Goal: Task Accomplishment & Management: Use online tool/utility

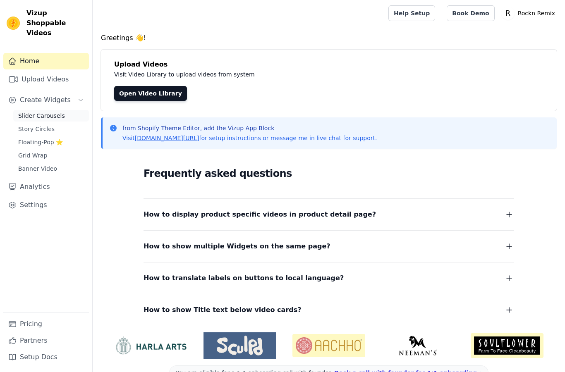
click at [55, 112] on span "Slider Carousels" at bounding box center [41, 116] width 47 height 8
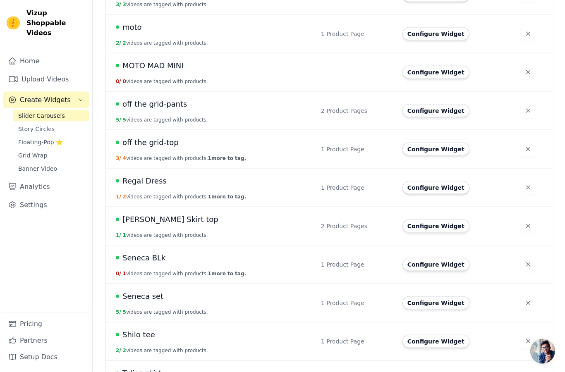
scroll to position [546, 0]
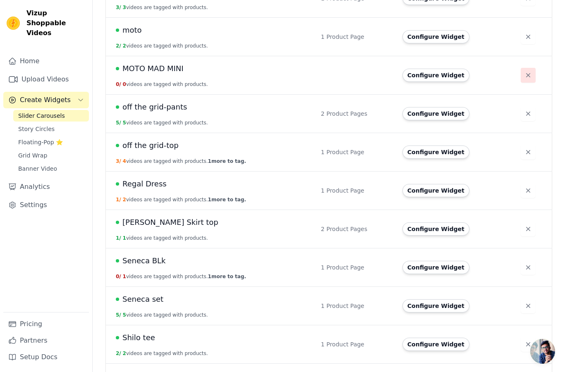
click at [524, 77] on icon "button" at bounding box center [528, 75] width 8 height 8
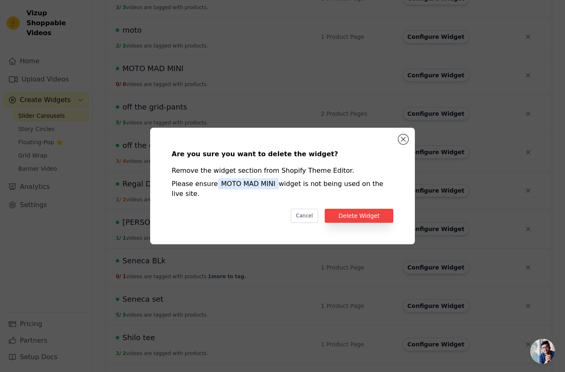
scroll to position [0, 0]
click at [371, 223] on button "Delete Widget" at bounding box center [359, 216] width 69 height 14
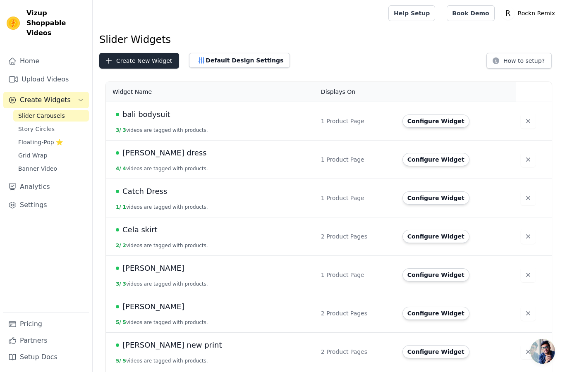
click at [150, 60] on button "Create New Widget" at bounding box center [139, 61] width 80 height 16
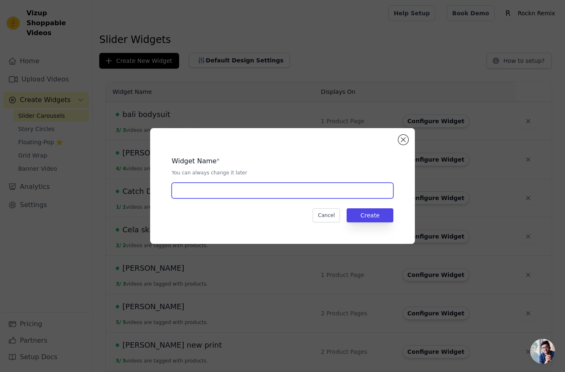
click at [199, 199] on input "text" at bounding box center [283, 191] width 222 height 16
type input "Dex top"
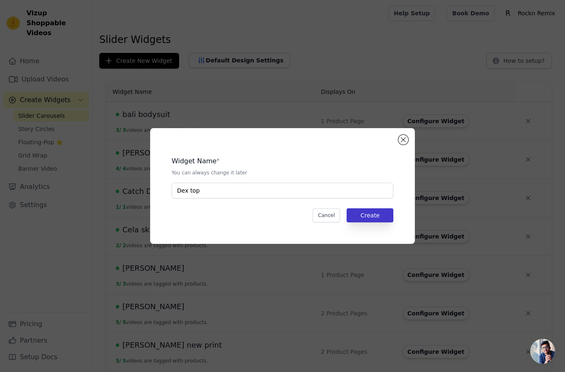
click at [372, 223] on button "Create" at bounding box center [370, 215] width 47 height 14
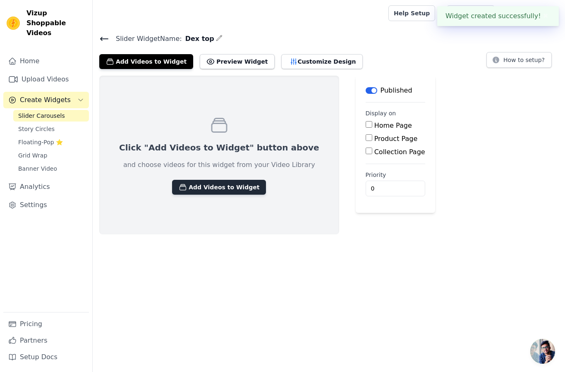
click at [239, 188] on button "Add Videos to Widget" at bounding box center [219, 187] width 94 height 15
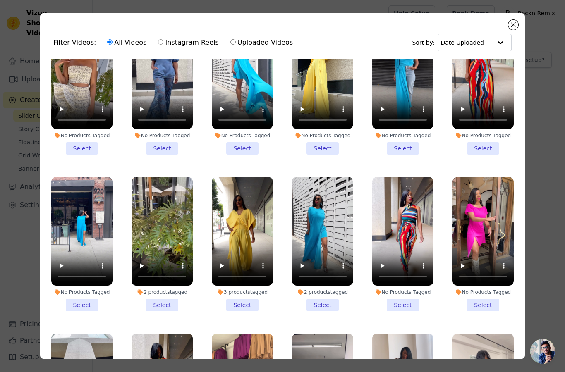
scroll to position [347, 0]
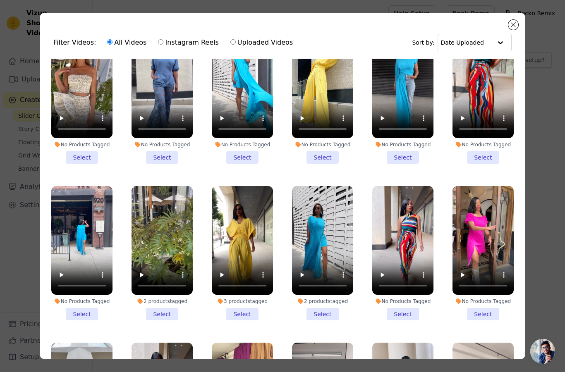
click at [79, 316] on li "No Products Tagged Select" at bounding box center [81, 253] width 61 height 134
click at [0, 0] on input "No Products Tagged Select" at bounding box center [0, 0] width 0 height 0
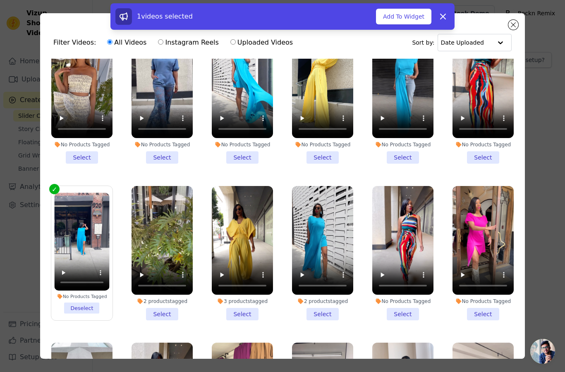
click at [328, 314] on li "2 products tagged Select" at bounding box center [322, 253] width 61 height 134
click at [0, 0] on input "2 products tagged Select" at bounding box center [0, 0] width 0 height 0
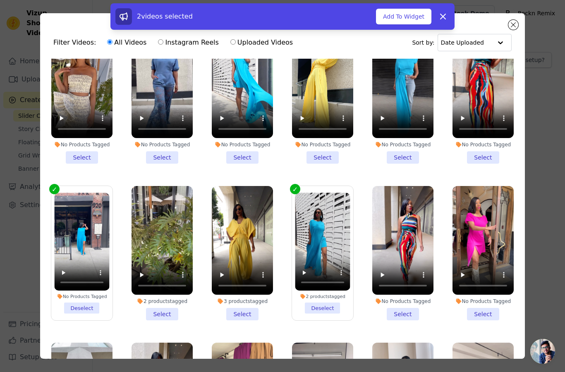
click at [239, 159] on li "No Products Tagged Select" at bounding box center [242, 96] width 61 height 134
click at [0, 0] on input "No Products Tagged Select" at bounding box center [0, 0] width 0 height 0
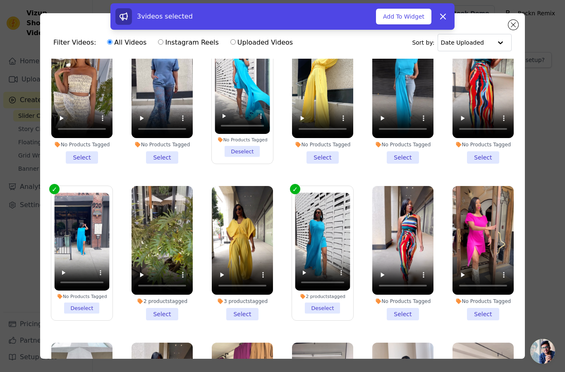
click at [401, 158] on li "No Products Tagged Select" at bounding box center [402, 96] width 61 height 134
click at [0, 0] on input "No Products Tagged Select" at bounding box center [0, 0] width 0 height 0
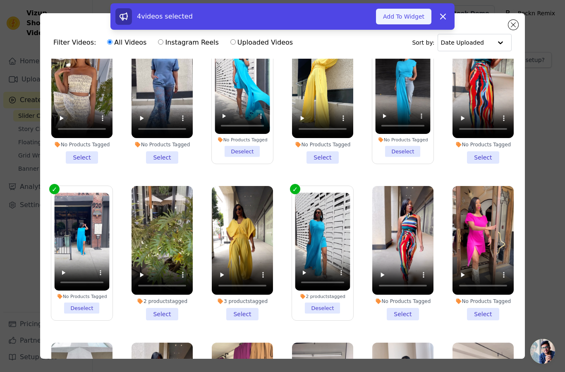
click at [397, 17] on button "Add To Widget" at bounding box center [403, 17] width 55 height 16
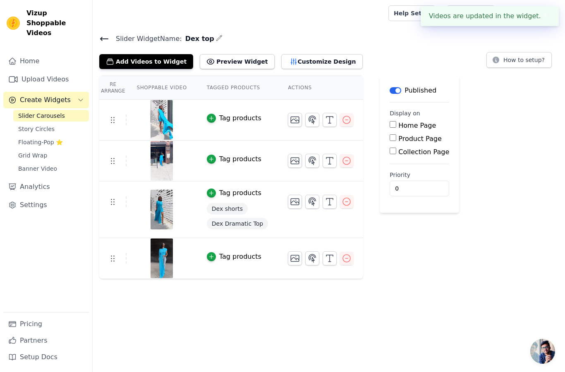
click at [235, 114] on div "Tag products" at bounding box center [240, 118] width 42 height 10
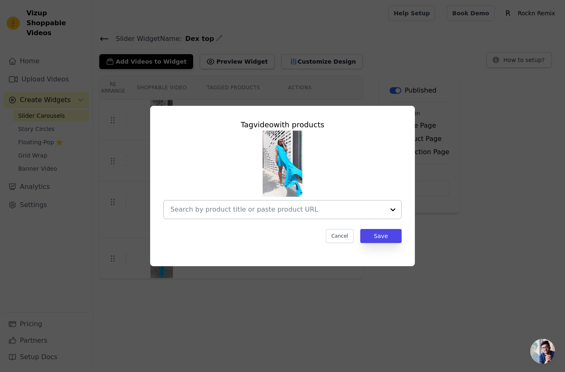
click at [244, 215] on input "text" at bounding box center [277, 210] width 214 height 10
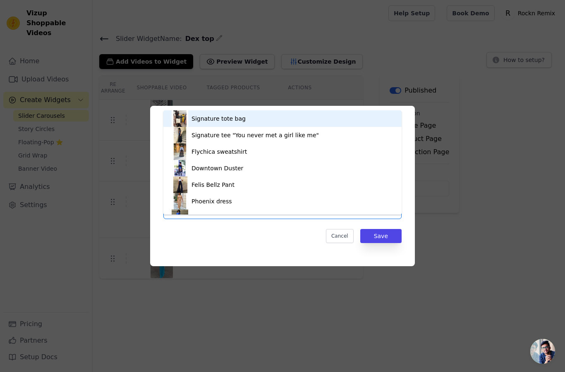
type input "dex"
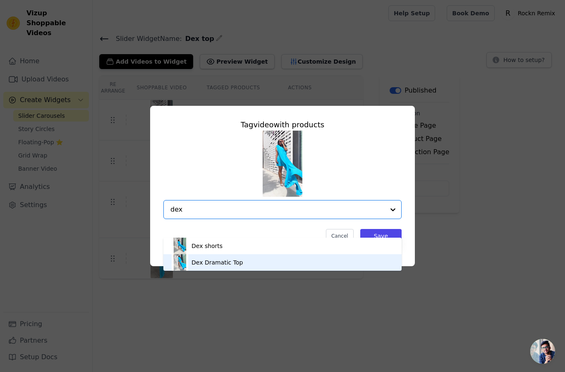
click at [257, 271] on div "Dex Dramatic Top" at bounding box center [283, 262] width 222 height 17
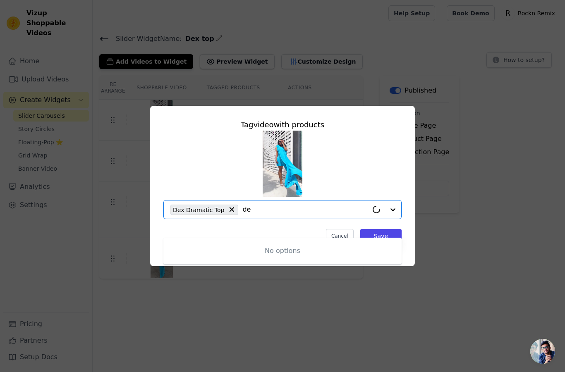
type input "dex"
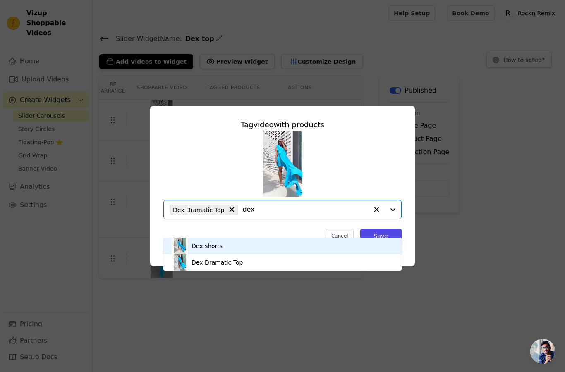
click at [267, 254] on div "Dex shorts" at bounding box center [283, 246] width 222 height 17
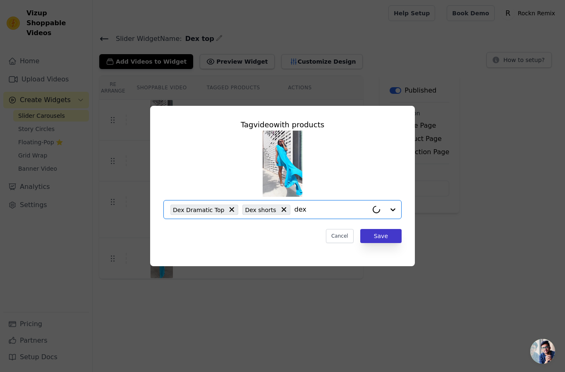
click at [378, 243] on button "Save" at bounding box center [380, 236] width 41 height 14
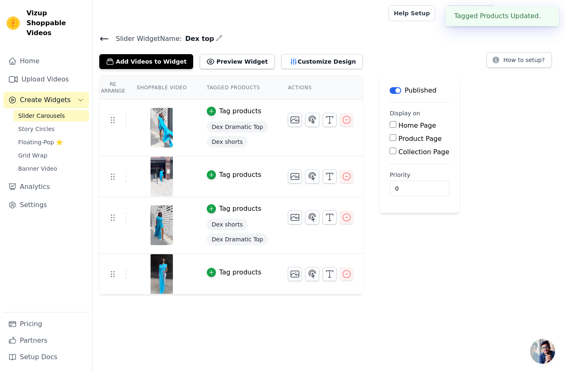
click at [225, 175] on div "Tag products" at bounding box center [240, 175] width 42 height 10
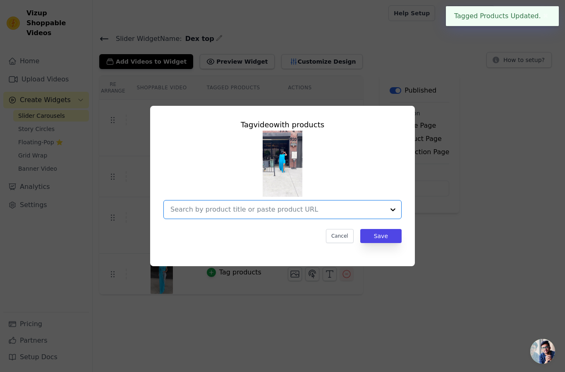
click at [218, 215] on input "text" at bounding box center [277, 210] width 214 height 10
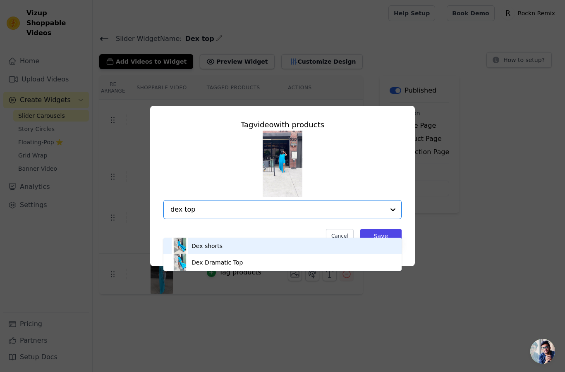
type input "dex top"
click at [213, 250] on div "Dex shorts" at bounding box center [207, 246] width 31 height 8
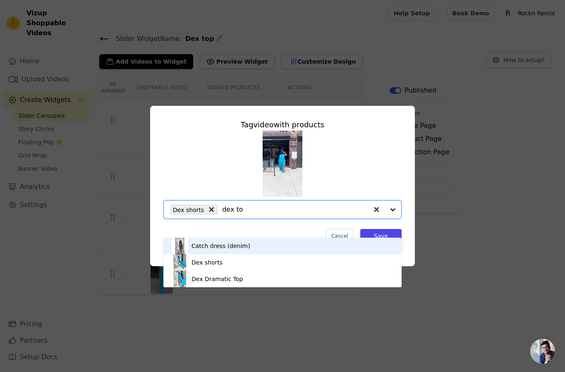
type input "dex top"
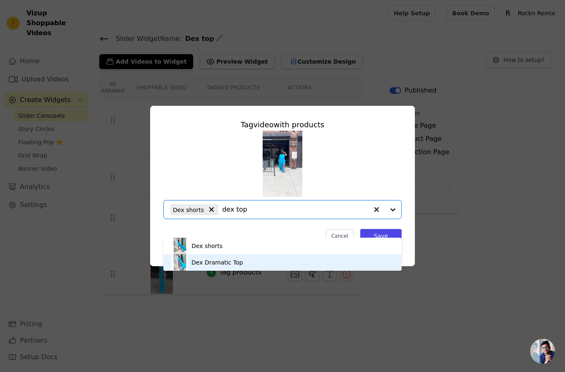
click at [275, 271] on div "Dex Dramatic Top" at bounding box center [283, 262] width 222 height 17
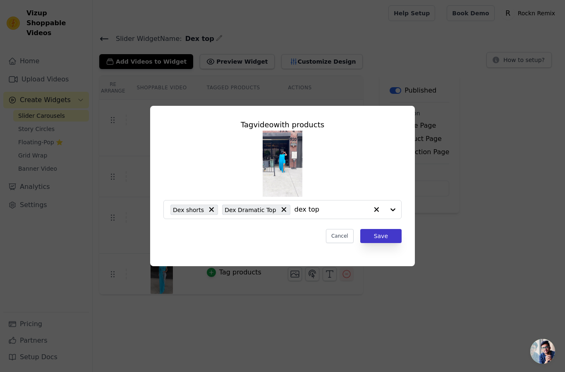
click at [387, 243] on button "Save" at bounding box center [380, 236] width 41 height 14
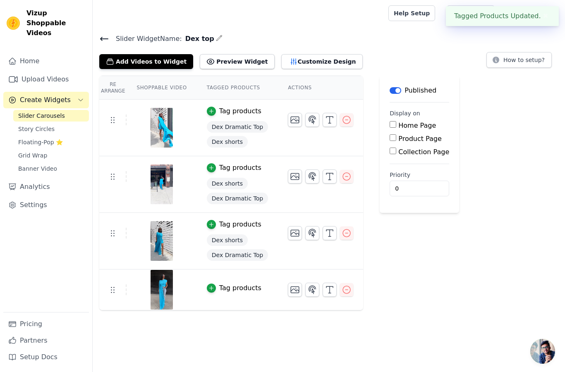
click at [239, 292] on div "Tag products" at bounding box center [240, 288] width 42 height 10
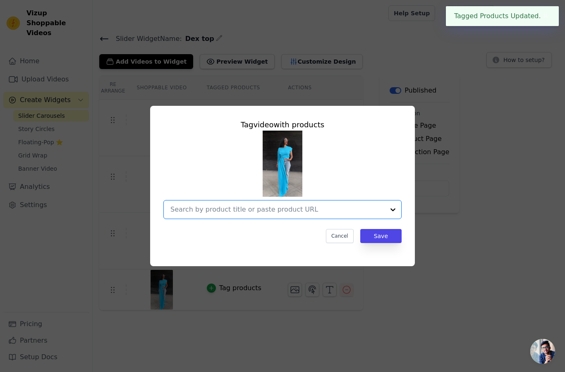
click at [230, 215] on input "text" at bounding box center [277, 210] width 214 height 10
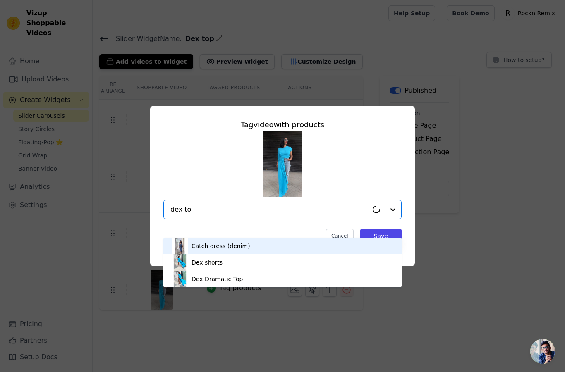
type input "dex top"
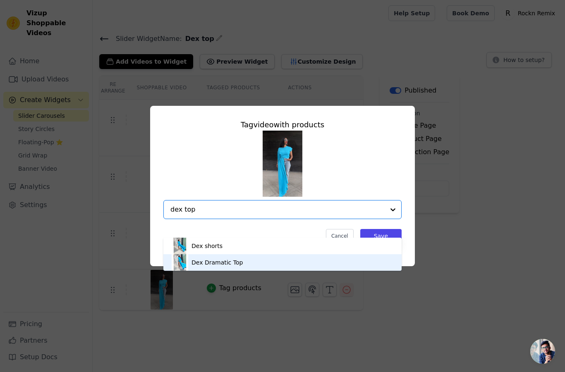
click at [233, 267] on div "Dex Dramatic Top" at bounding box center [217, 263] width 51 height 8
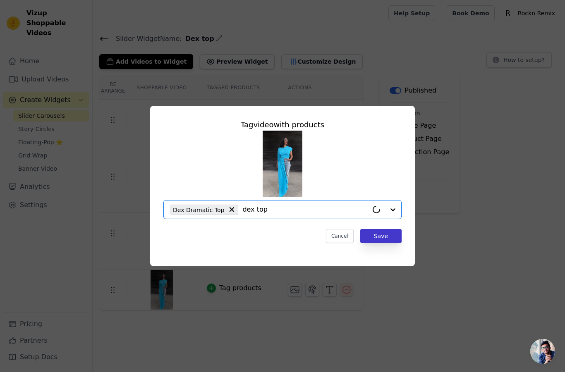
click at [393, 243] on button "Save" at bounding box center [380, 236] width 41 height 14
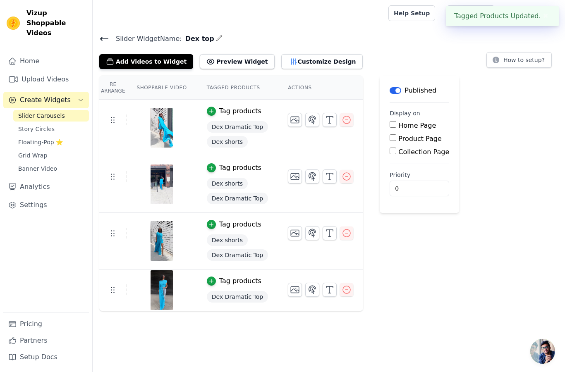
click at [390, 141] on input "Product Page" at bounding box center [393, 137] width 7 height 7
checkbox input "true"
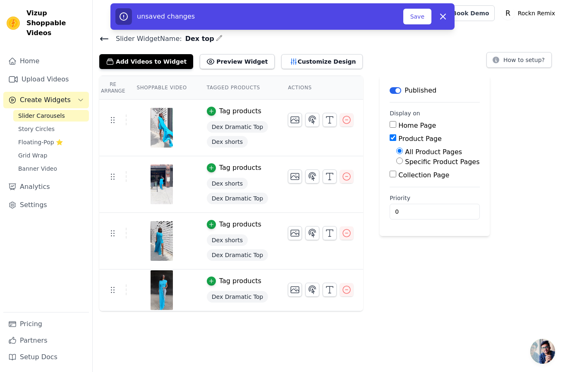
click at [396, 163] on input "Specific Product Pages" at bounding box center [399, 161] width 7 height 7
radio input "true"
click at [402, 182] on button "Select Products" at bounding box center [423, 181] width 55 height 14
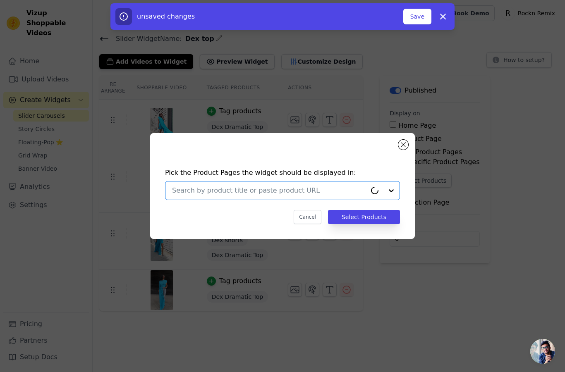
click at [288, 196] on input "text" at bounding box center [269, 191] width 194 height 10
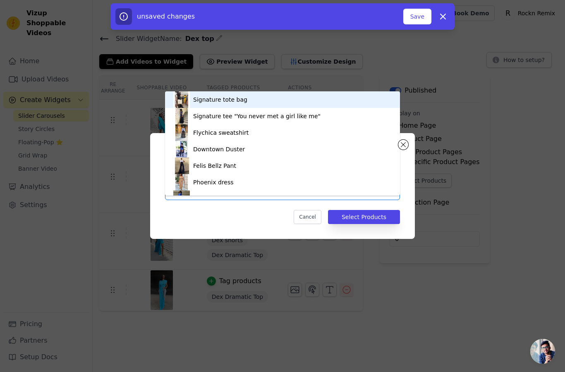
type input "dex"
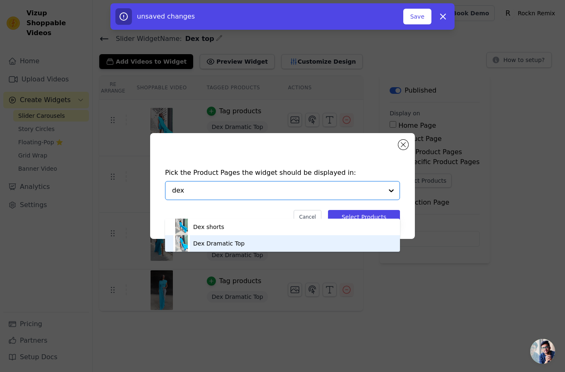
click at [263, 252] on div "Dex Dramatic Top" at bounding box center [282, 243] width 218 height 17
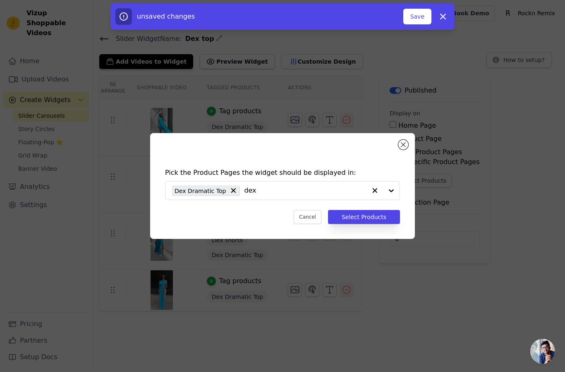
click at [387, 224] on button "Select Products" at bounding box center [364, 217] width 72 height 14
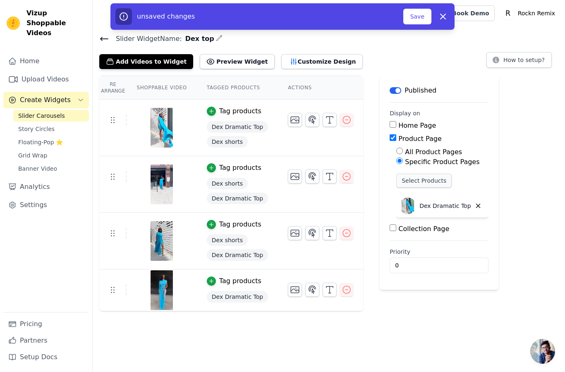
click at [409, 181] on button "Select Products" at bounding box center [423, 181] width 55 height 14
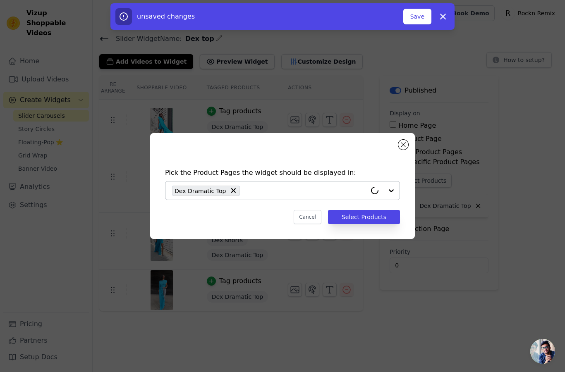
click at [265, 196] on input "text" at bounding box center [305, 191] width 122 height 10
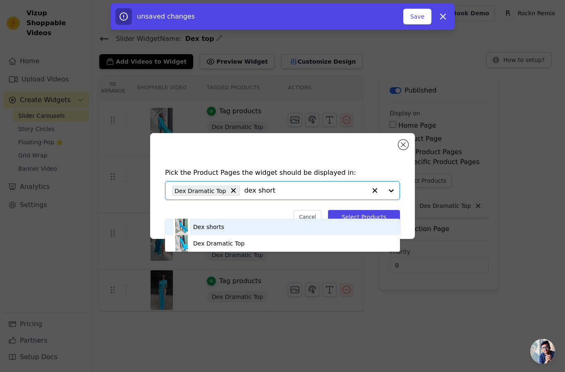
type input "dex shorts"
click at [327, 234] on div "Dex shorts" at bounding box center [282, 227] width 218 height 17
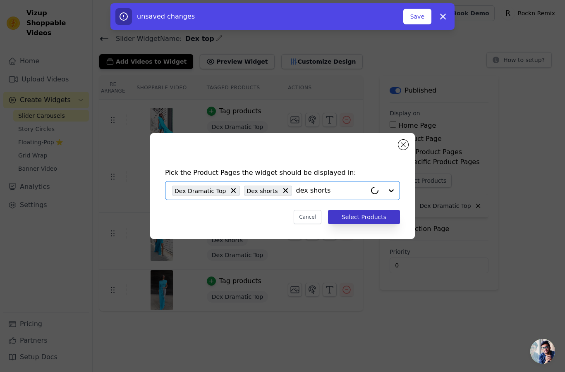
click at [342, 224] on button "Select Products" at bounding box center [364, 217] width 72 height 14
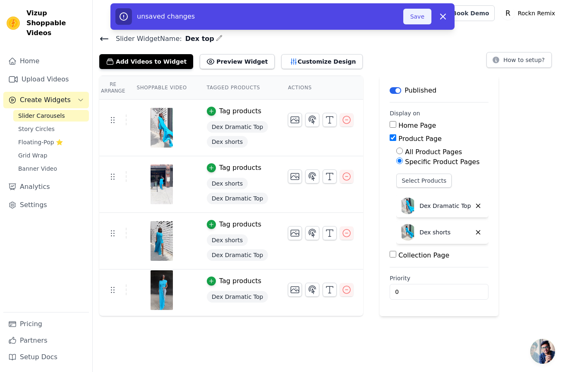
click at [421, 13] on button "Save" at bounding box center [417, 17] width 28 height 16
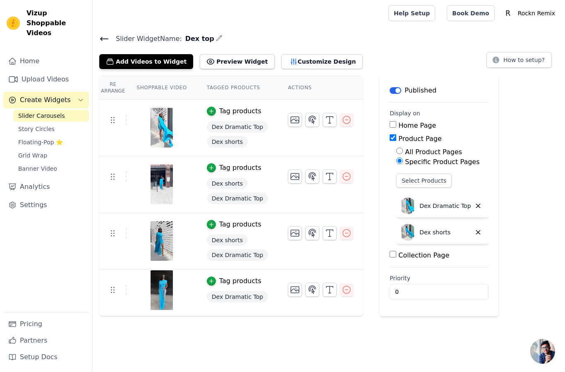
click at [49, 112] on span "Slider Carousels" at bounding box center [41, 116] width 47 height 8
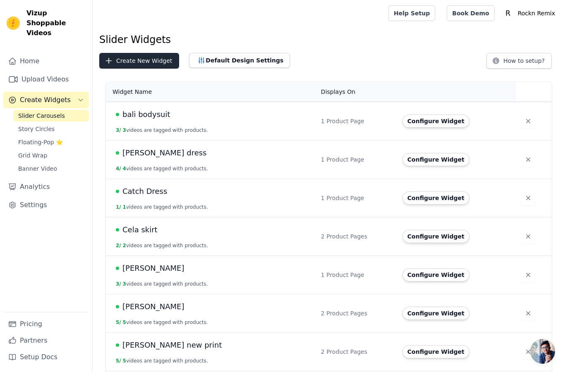
click at [127, 60] on button "Create New Widget" at bounding box center [139, 61] width 80 height 16
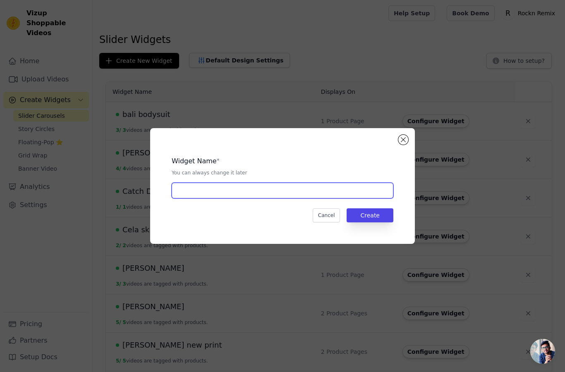
click at [194, 199] on input "text" at bounding box center [283, 191] width 222 height 16
type input "lizzo mad mini"
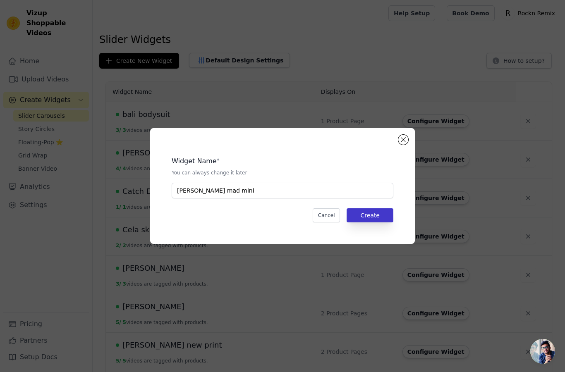
click at [381, 223] on button "Create" at bounding box center [370, 215] width 47 height 14
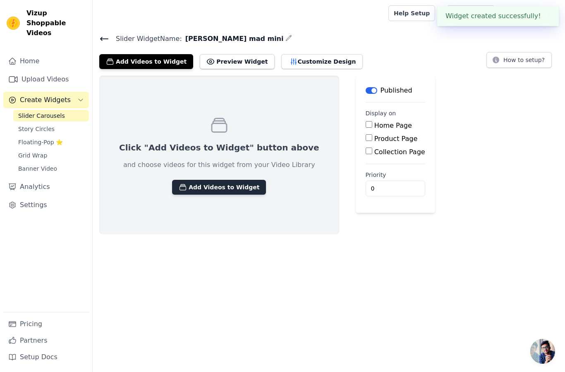
click at [225, 190] on button "Add Videos to Widget" at bounding box center [219, 187] width 94 height 15
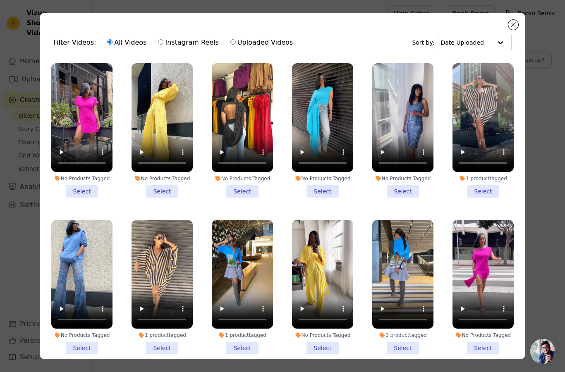
click at [89, 192] on li "No Products Tagged Select" at bounding box center [81, 130] width 61 height 134
click at [0, 0] on input "No Products Tagged Select" at bounding box center [0, 0] width 0 height 0
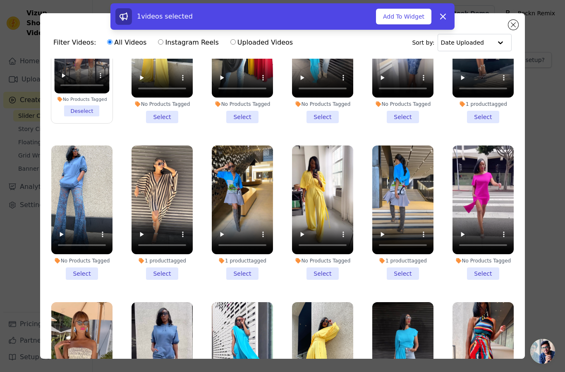
scroll to position [107, 0]
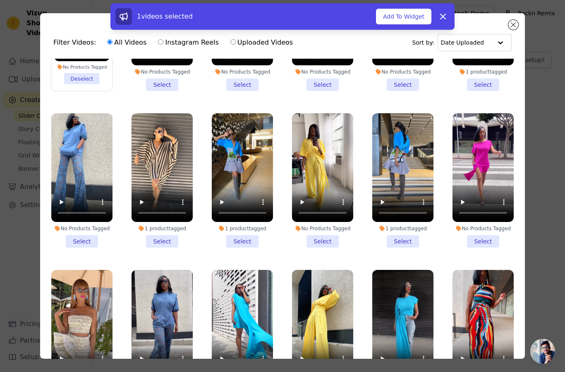
click at [489, 242] on li "No Products Tagged Select" at bounding box center [482, 180] width 61 height 134
click at [0, 0] on input "No Products Tagged Select" at bounding box center [0, 0] width 0 height 0
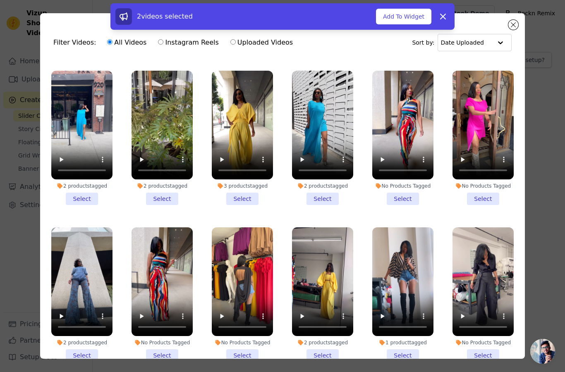
scroll to position [438, 0]
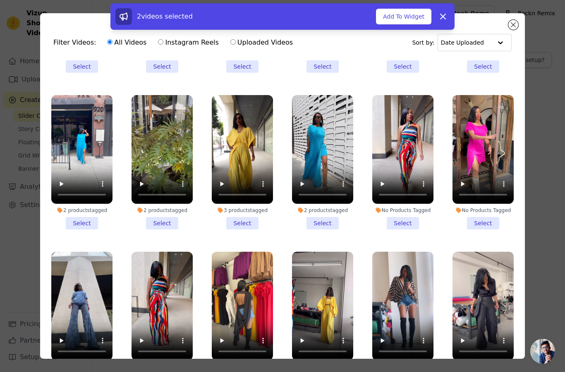
click at [490, 222] on li "No Products Tagged Select" at bounding box center [482, 162] width 61 height 134
click at [0, 0] on input "No Products Tagged Select" at bounding box center [0, 0] width 0 height 0
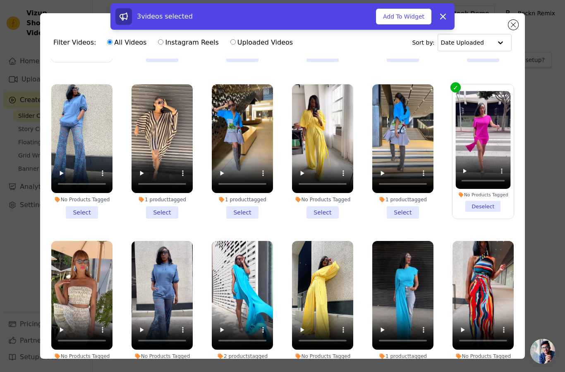
scroll to position [64, 0]
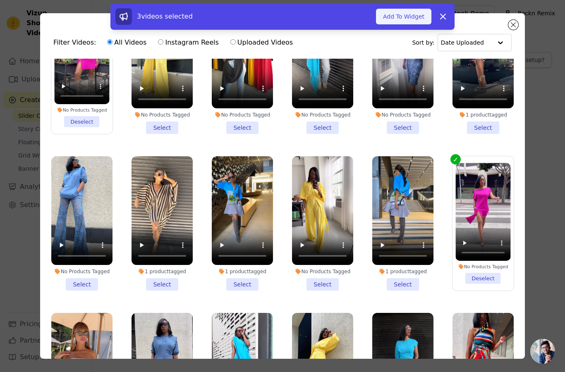
click at [409, 18] on button "Add To Widget" at bounding box center [403, 17] width 55 height 16
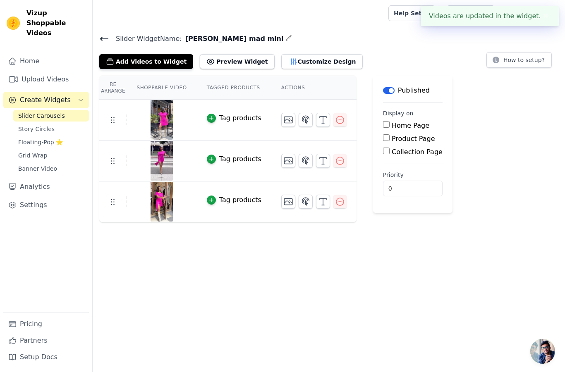
click at [237, 116] on div "Tag products" at bounding box center [240, 118] width 42 height 10
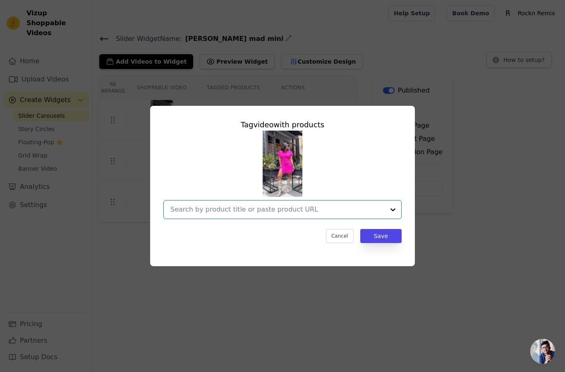
click at [211, 215] on input "text" at bounding box center [277, 210] width 214 height 10
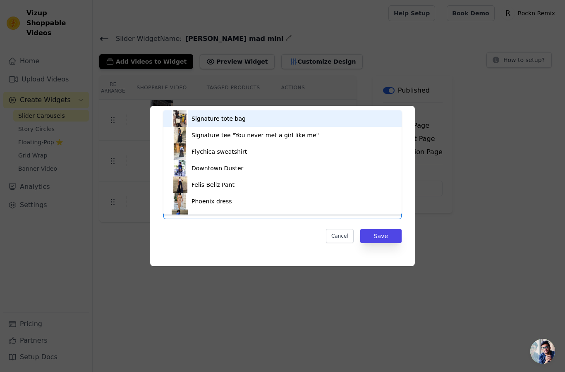
type input "lizzo"
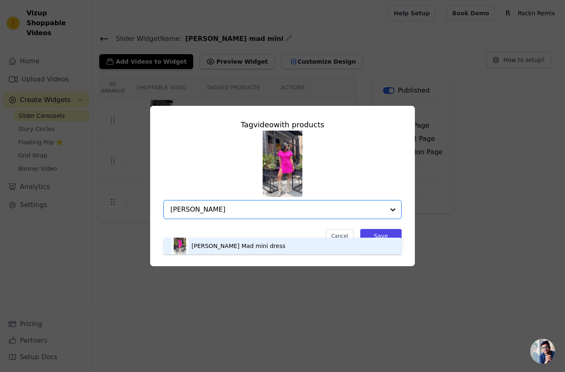
click at [211, 250] on div "Lizzo Mad mini dress" at bounding box center [239, 246] width 94 height 8
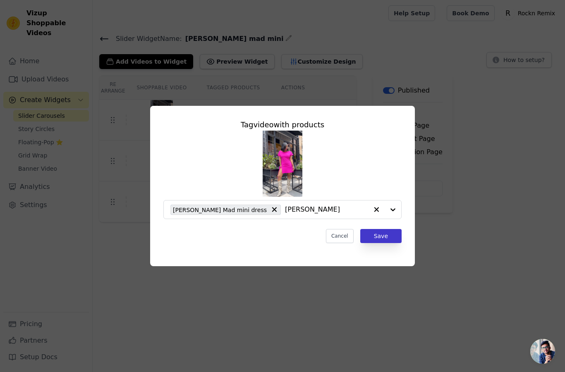
click at [380, 243] on button "Save" at bounding box center [380, 236] width 41 height 14
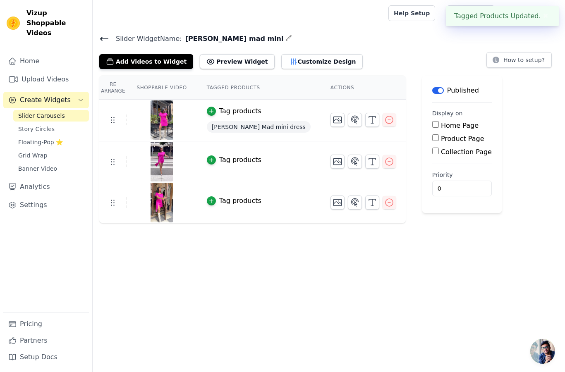
click at [221, 161] on div "Tag products" at bounding box center [240, 160] width 42 height 10
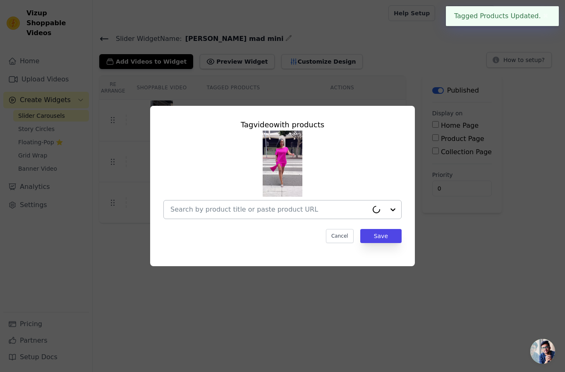
click at [215, 215] on input "text" at bounding box center [269, 210] width 198 height 10
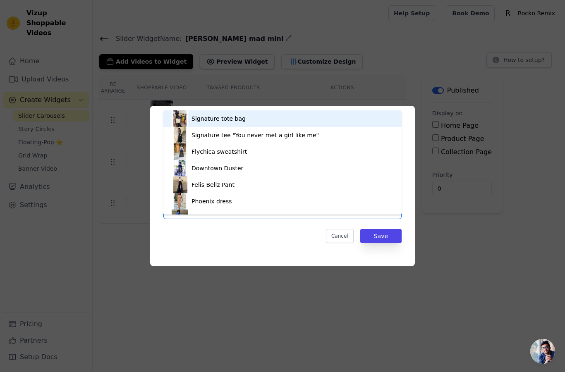
type input "lizzo"
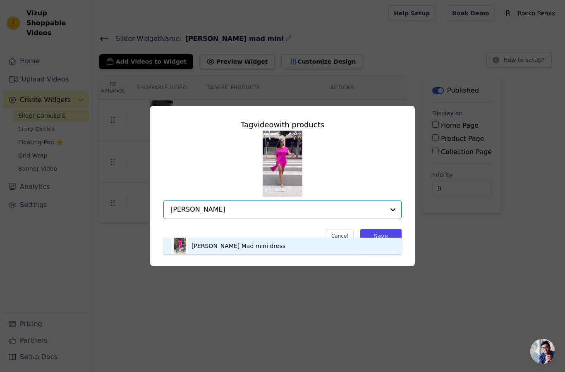
click at [267, 254] on div "Lizzo Mad mini dress" at bounding box center [283, 246] width 222 height 17
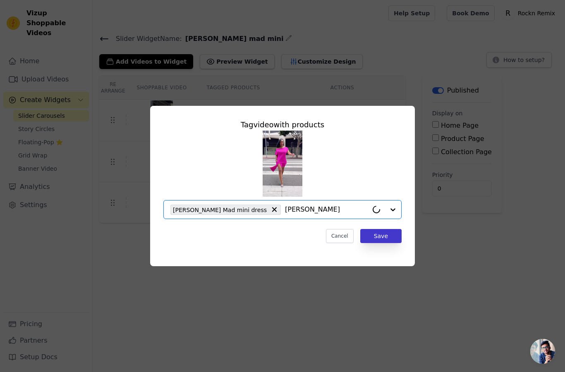
click at [371, 243] on button "Save" at bounding box center [380, 236] width 41 height 14
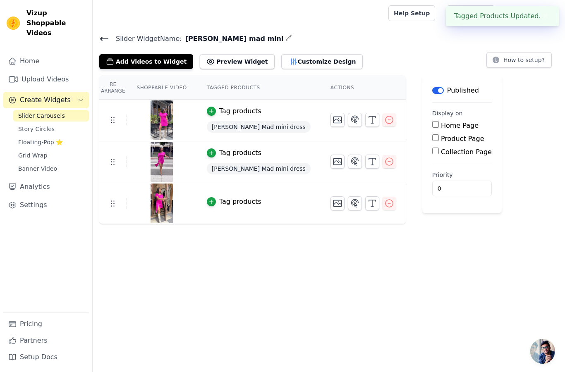
click at [244, 203] on div "Tag products" at bounding box center [240, 202] width 42 height 10
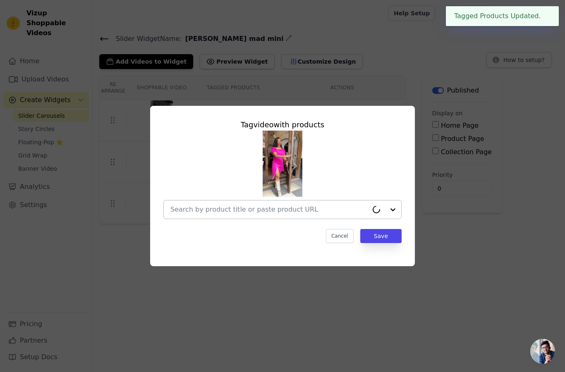
click at [235, 215] on input "text" at bounding box center [269, 210] width 198 height 10
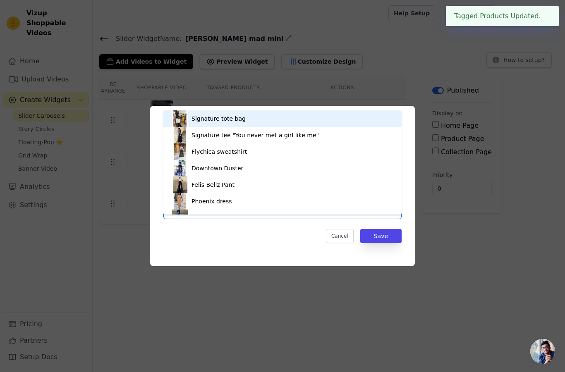
type input "lizzo"
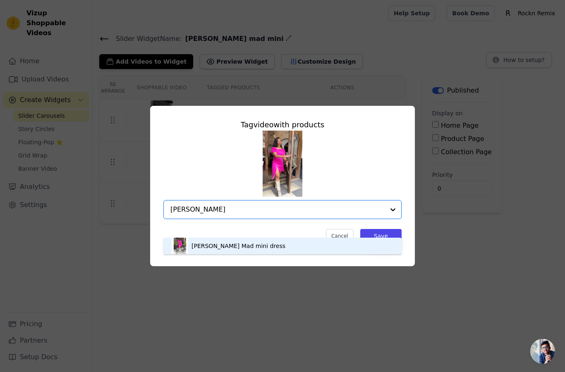
click at [242, 250] on div "Lizzo Mad mini dress" at bounding box center [239, 246] width 94 height 8
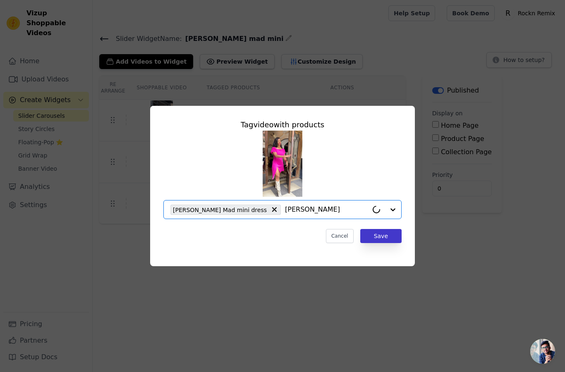
click at [374, 243] on button "Save" at bounding box center [380, 236] width 41 height 14
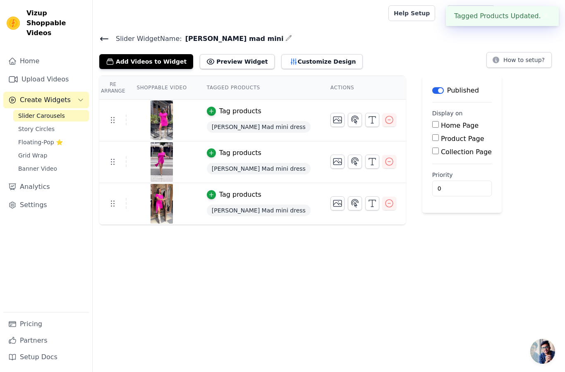
click at [432, 139] on input "Product Page" at bounding box center [435, 137] width 7 height 7
checkbox input "true"
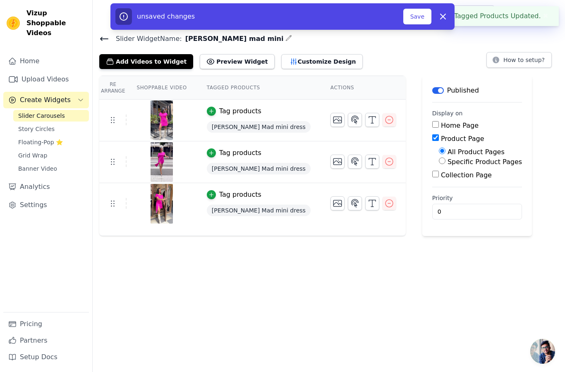
click at [439, 162] on input "Specific Product Pages" at bounding box center [442, 161] width 7 height 7
radio input "true"
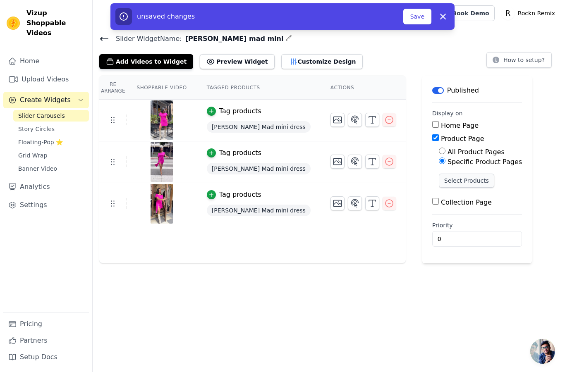
click at [439, 184] on button "Select Products" at bounding box center [466, 181] width 55 height 14
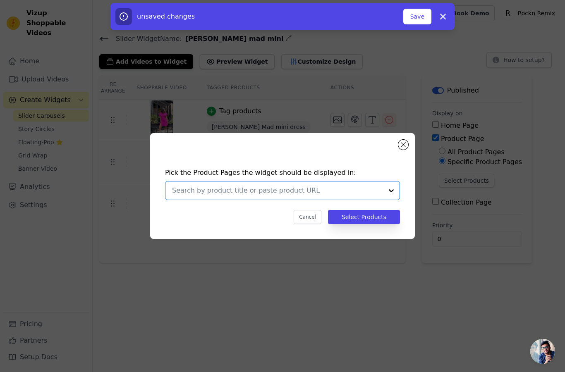
click at [329, 196] on input "text" at bounding box center [277, 191] width 211 height 10
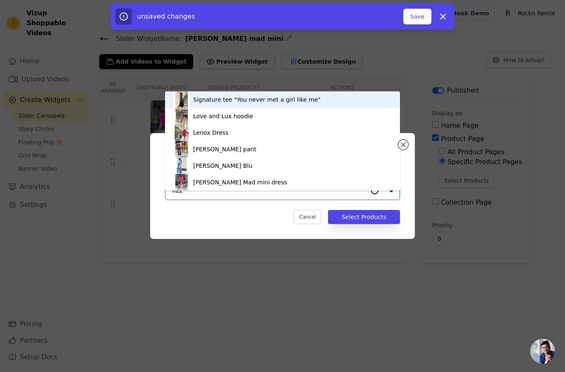
type input "lizzo"
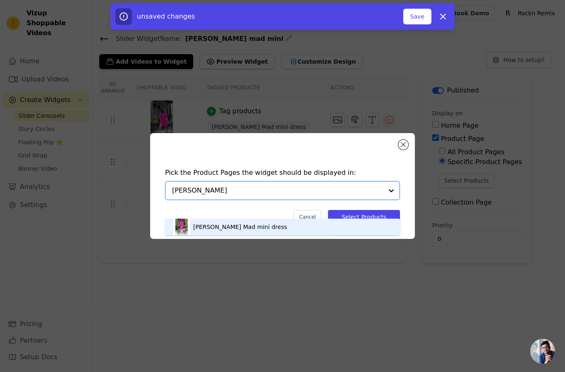
click at [289, 235] on div "Lizzo Mad mini dress" at bounding box center [282, 227] width 218 height 17
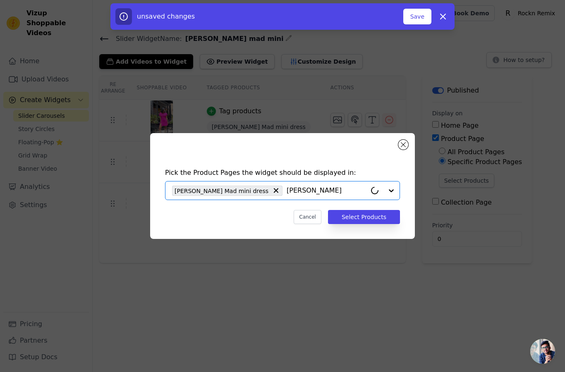
click at [353, 224] on button "Select Products" at bounding box center [364, 217] width 72 height 14
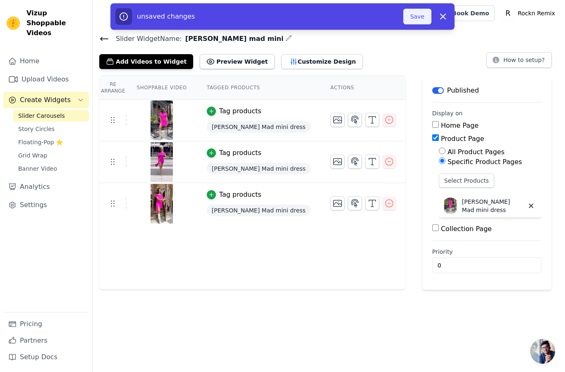
click at [414, 17] on button "Save" at bounding box center [417, 17] width 28 height 16
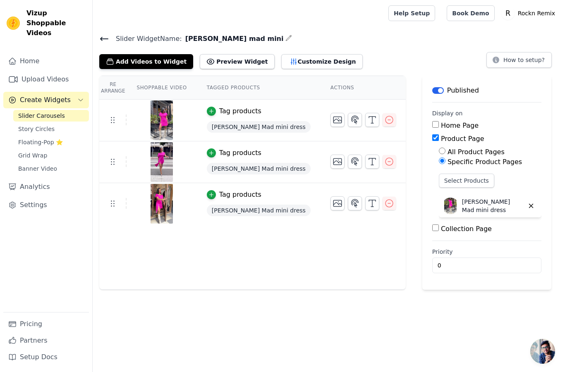
click at [55, 112] on span "Slider Carousels" at bounding box center [41, 116] width 47 height 8
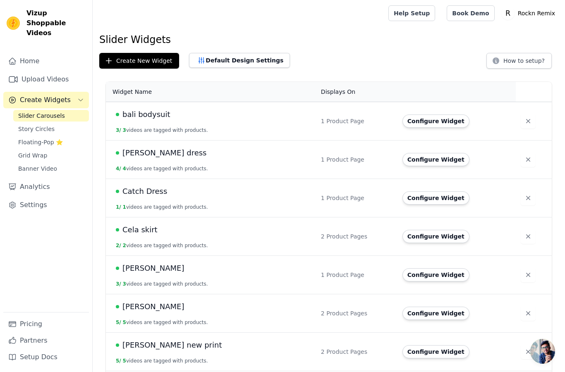
click at [49, 112] on span "Slider Carousels" at bounding box center [41, 116] width 47 height 8
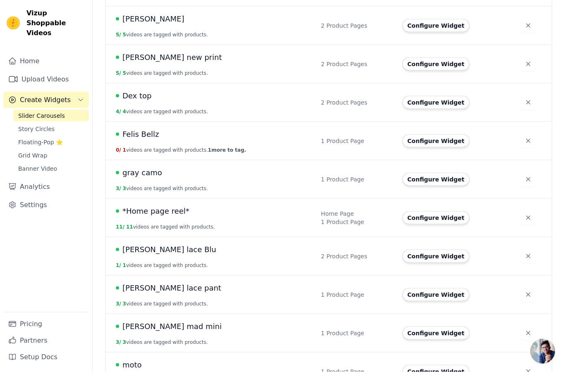
scroll to position [296, 0]
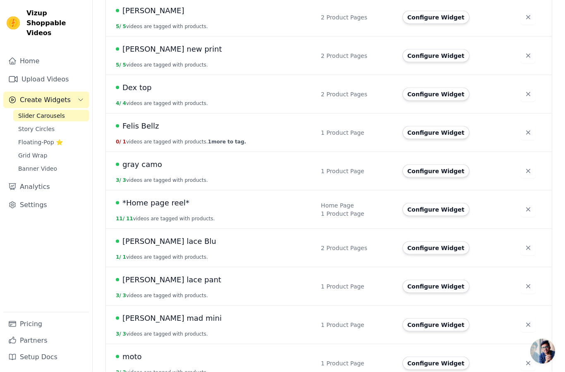
click at [165, 204] on span "*Home page reel*" at bounding box center [155, 203] width 67 height 12
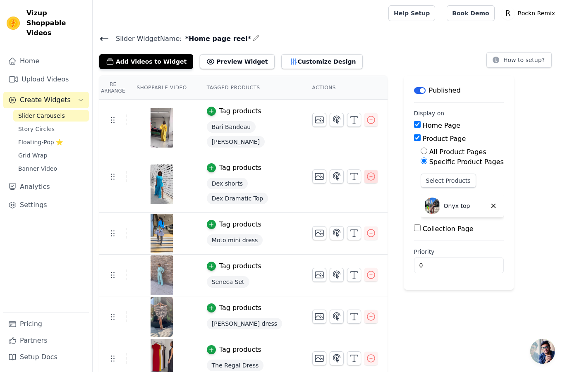
click at [366, 176] on icon "button" at bounding box center [371, 177] width 10 height 10
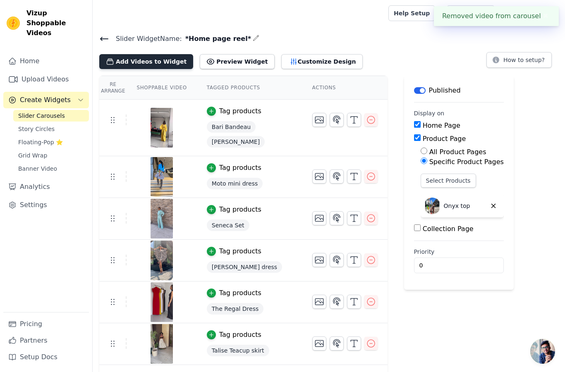
click at [167, 61] on button "Add Videos to Widget" at bounding box center [146, 61] width 94 height 15
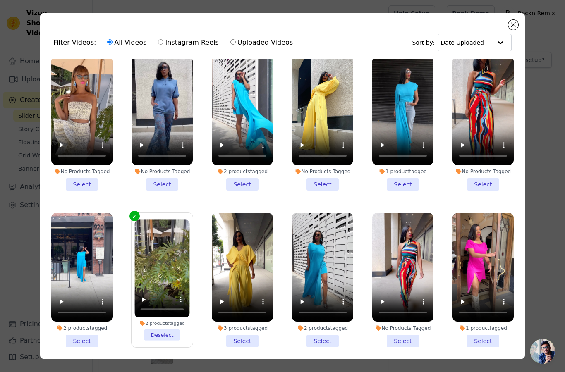
scroll to position [336, 0]
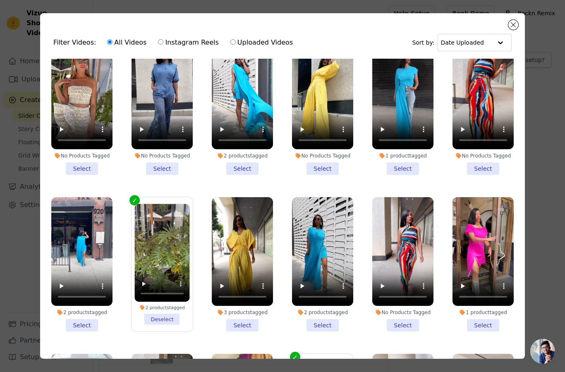
click at [86, 325] on li "2 products tagged Select" at bounding box center [81, 264] width 61 height 134
click at [0, 0] on input "2 products tagged Select" at bounding box center [0, 0] width 0 height 0
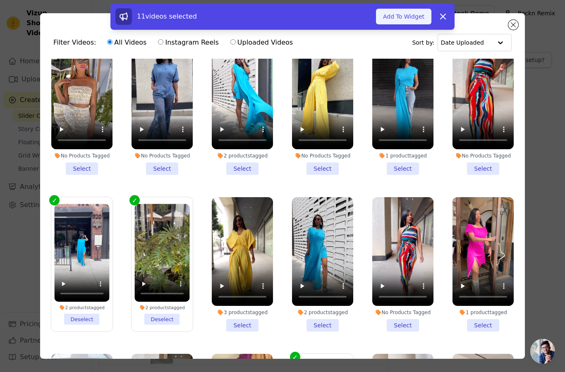
click at [391, 18] on button "Add To Widget" at bounding box center [403, 17] width 55 height 16
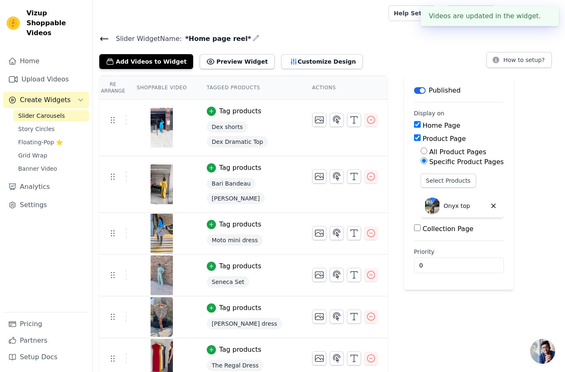
scroll to position [7, 0]
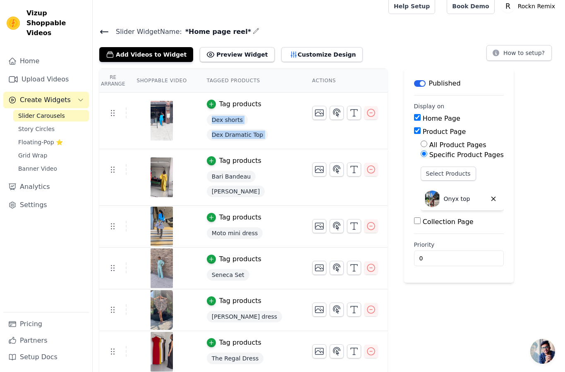
drag, startPoint x: 114, startPoint y: 172, endPoint x: 119, endPoint y: 120, distance: 52.3
click at [119, 120] on tbody "Tag products Dex shorts Dex Dramatic Top Tag products Bari Bandeau Jaci Jacket …" at bounding box center [243, 360] width 288 height 534
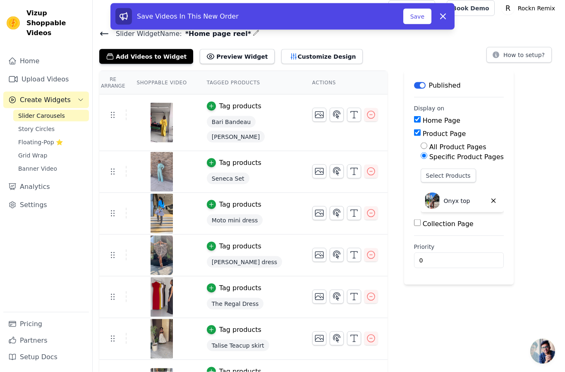
scroll to position [0, 0]
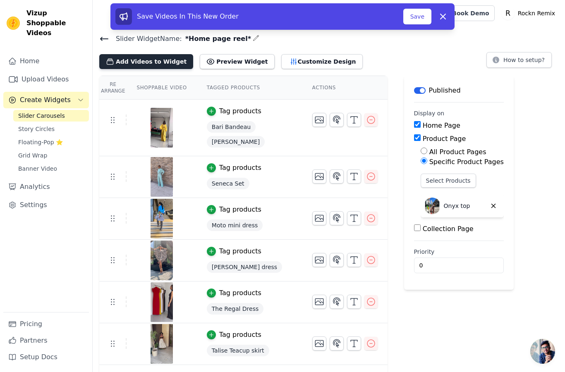
click at [172, 61] on button "Add Videos to Widget" at bounding box center [146, 61] width 94 height 15
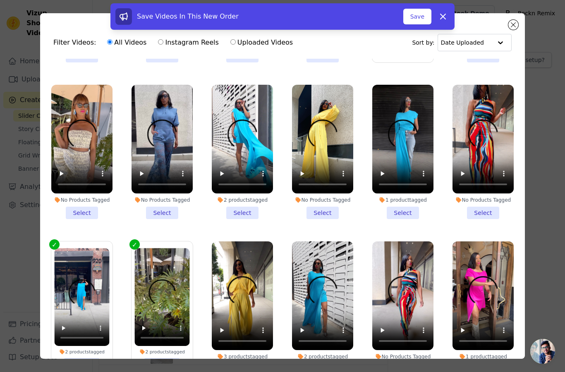
scroll to position [314, 0]
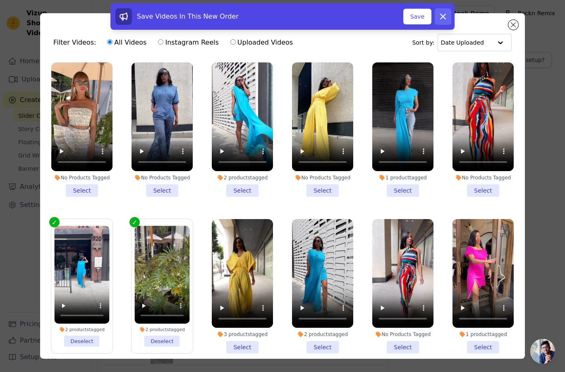
click at [444, 17] on icon at bounding box center [443, 16] width 5 height 5
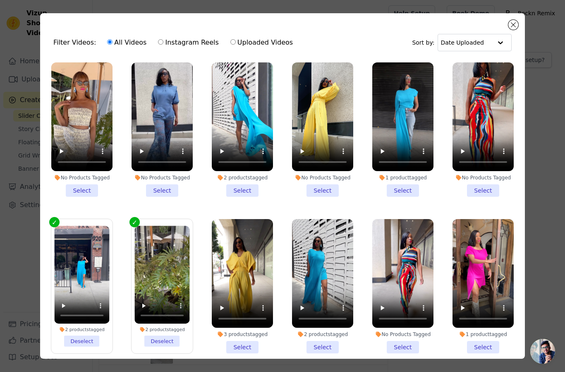
click at [512, 24] on button "Close modal" at bounding box center [513, 25] width 10 height 10
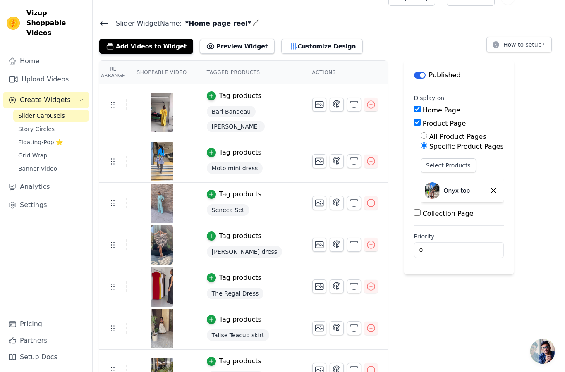
scroll to position [0, 0]
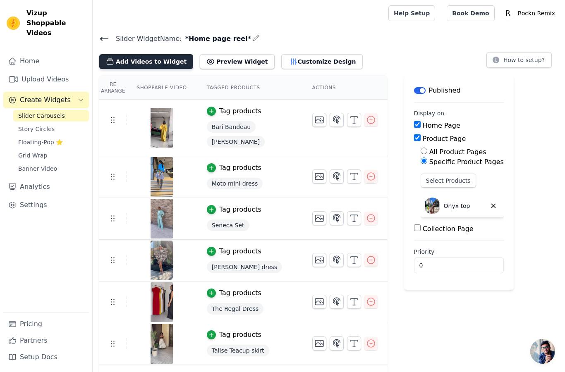
click at [161, 61] on button "Add Videos to Widget" at bounding box center [146, 61] width 94 height 15
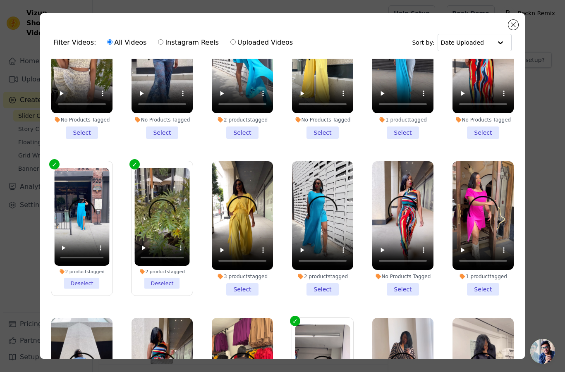
scroll to position [385, 0]
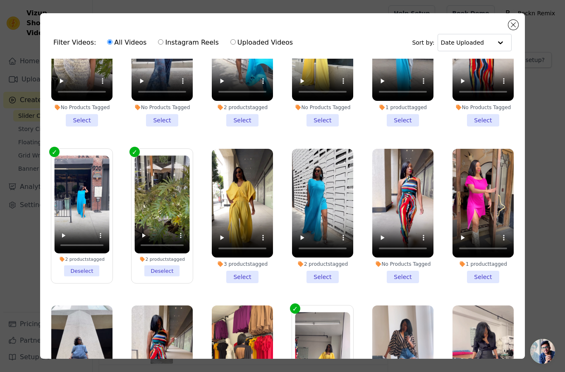
click at [81, 272] on li "2 products tagged Deselect" at bounding box center [81, 216] width 55 height 121
click at [0, 0] on input "2 products tagged Deselect" at bounding box center [0, 0] width 0 height 0
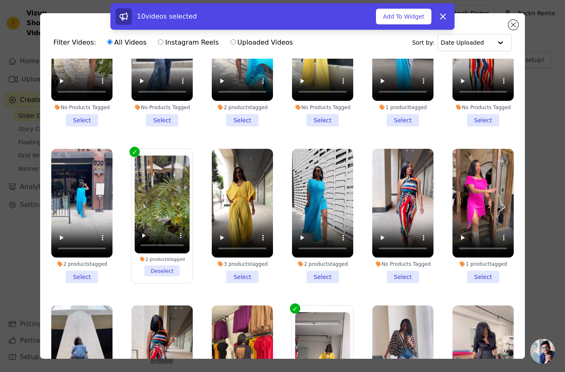
click at [85, 278] on li "2 products tagged Select" at bounding box center [81, 216] width 61 height 134
click at [0, 0] on input "2 products tagged Select" at bounding box center [0, 0] width 0 height 0
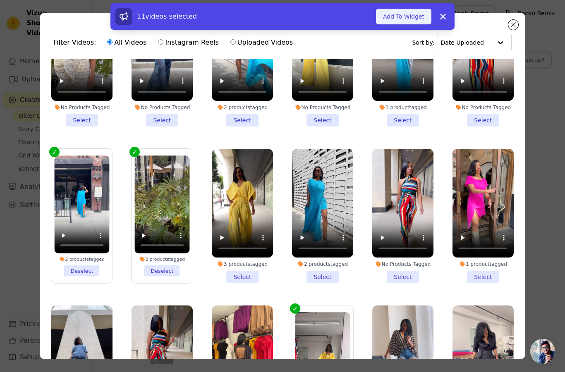
click at [397, 17] on button "Add To Widget" at bounding box center [403, 17] width 55 height 16
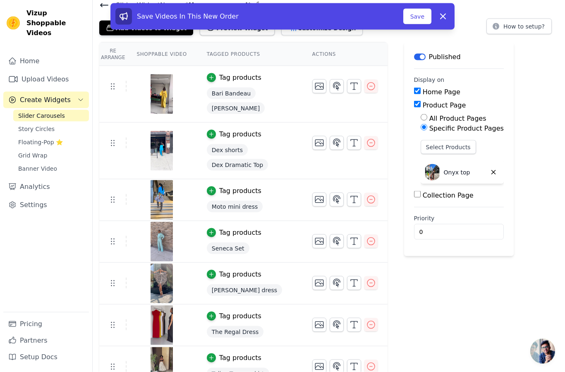
scroll to position [34, 0]
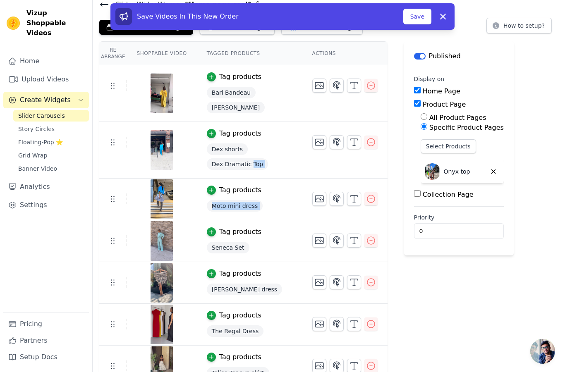
click at [537, 215] on div "Re Arrange Shoppable Video Tagged Products Actions Tag products Bari Bandeau Ja…" at bounding box center [329, 320] width 472 height 558
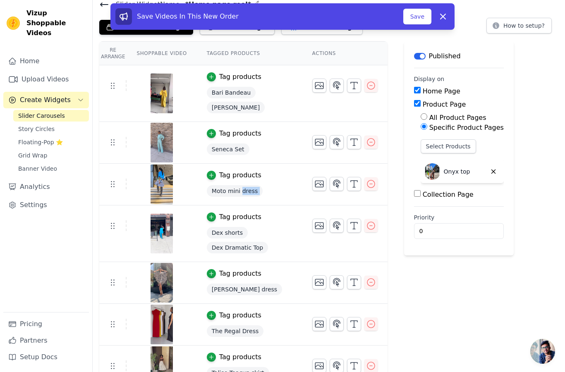
click at [531, 263] on div "Re Arrange Shoppable Video Tagged Products Actions Tag products Bari Bandeau Ja…" at bounding box center [329, 320] width 472 height 558
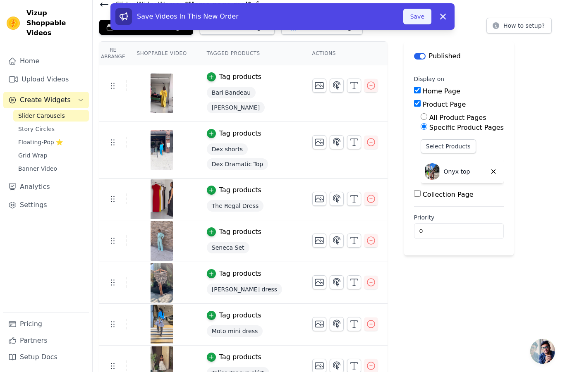
click at [421, 18] on button "Save" at bounding box center [417, 17] width 28 height 16
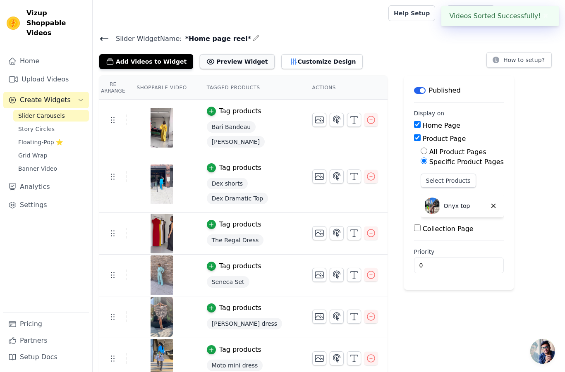
click at [239, 58] on button "Preview Widget" at bounding box center [237, 61] width 74 height 15
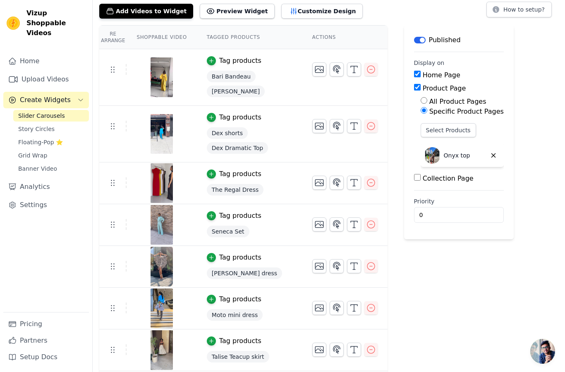
scroll to position [71, 0]
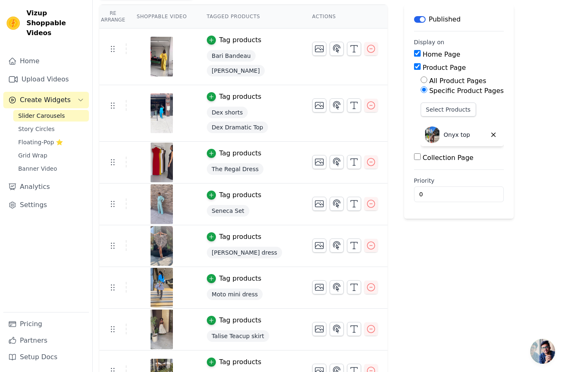
click at [67, 110] on link "Slider Carousels" at bounding box center [51, 116] width 76 height 12
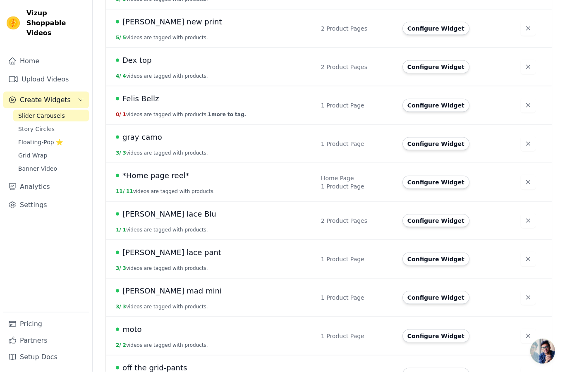
scroll to position [324, 0]
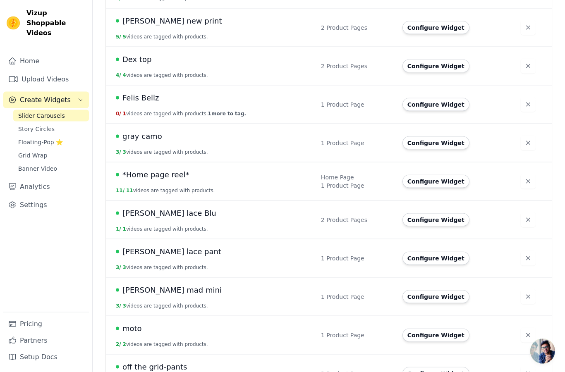
click at [157, 214] on span "Lillie lace Blu" at bounding box center [169, 214] width 94 height 12
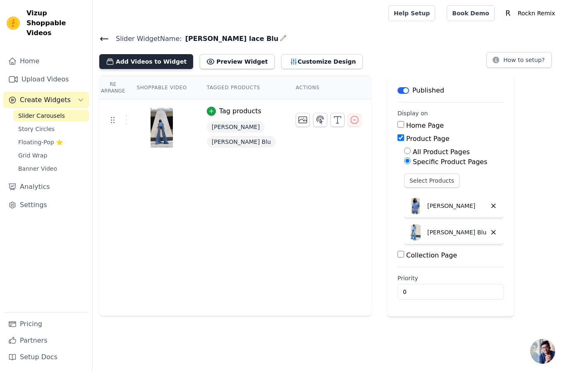
click at [170, 62] on button "Add Videos to Widget" at bounding box center [146, 61] width 94 height 15
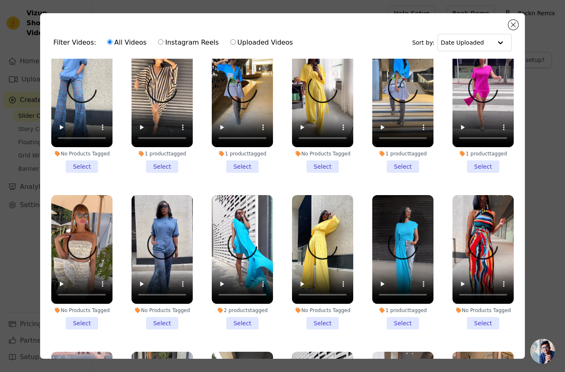
scroll to position [170, 0]
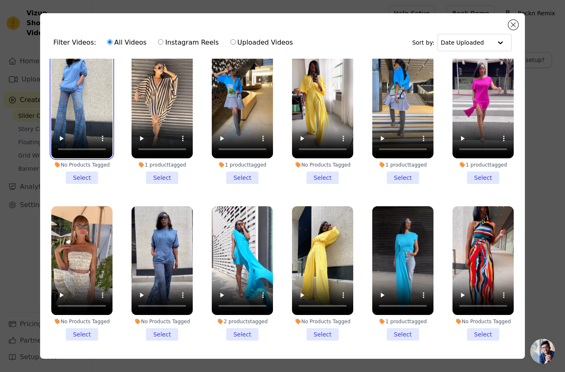
click at [87, 106] on video at bounding box center [81, 104] width 61 height 109
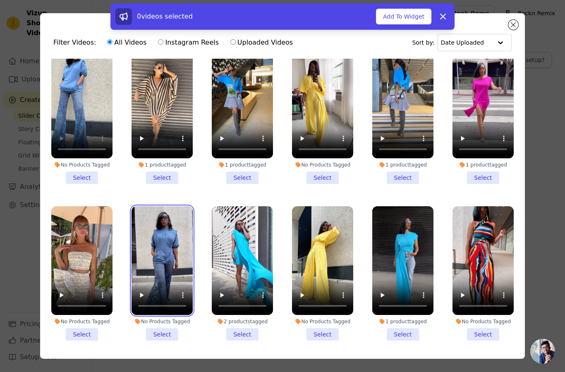
click at [168, 264] on video at bounding box center [162, 260] width 61 height 109
click at [158, 335] on li "No Products Tagged Select" at bounding box center [162, 273] width 61 height 134
click at [0, 0] on input "No Products Tagged Select" at bounding box center [0, 0] width 0 height 0
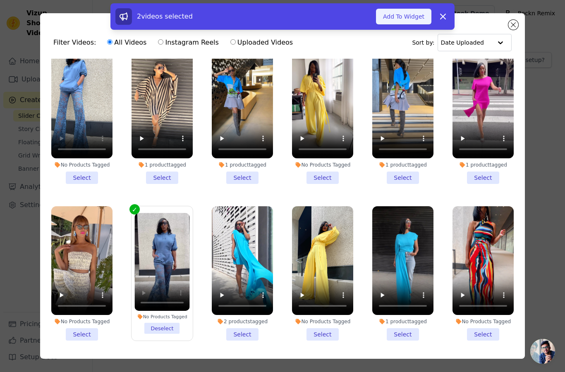
click at [410, 14] on button "Add To Widget" at bounding box center [403, 17] width 55 height 16
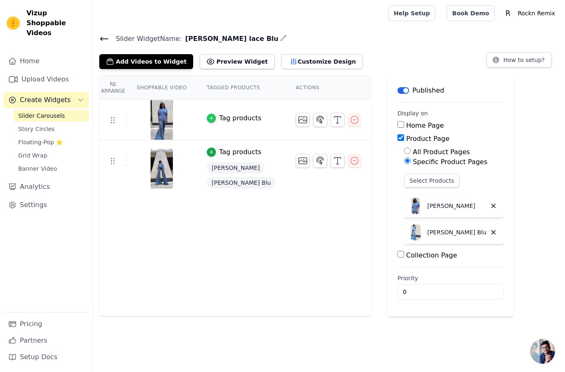
click at [208, 116] on icon "button" at bounding box center [211, 118] width 6 height 6
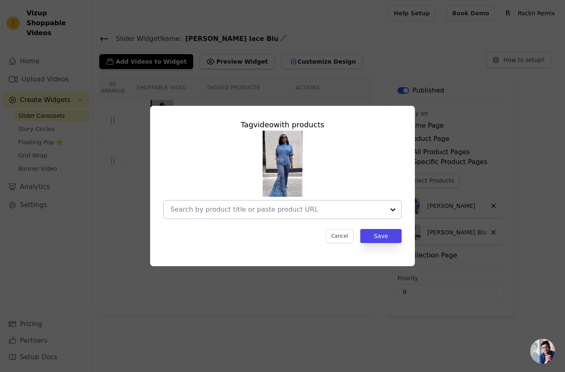
click at [240, 215] on input "text" at bounding box center [277, 210] width 214 height 10
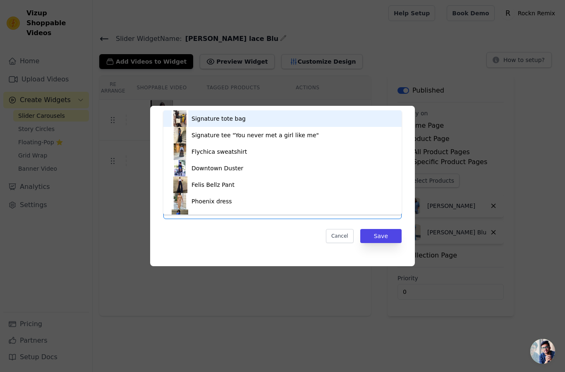
type input "lill"
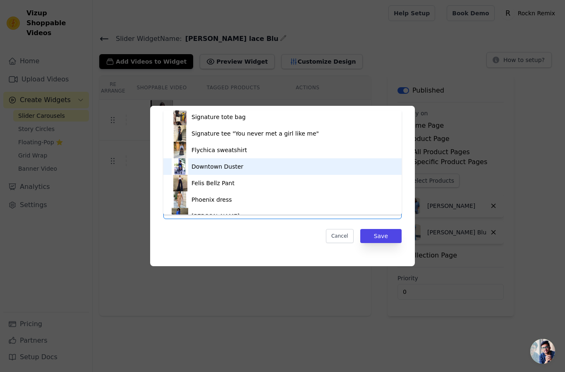
scroll to position [0, 0]
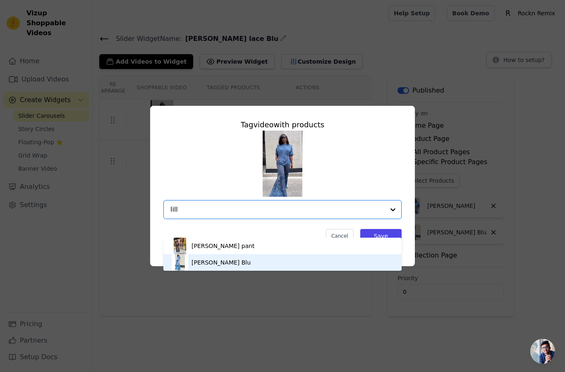
click at [215, 267] on div "Lillie Lace Blu" at bounding box center [221, 263] width 59 height 8
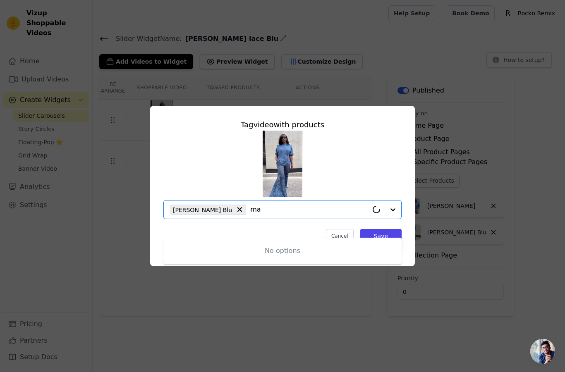
type input "max"
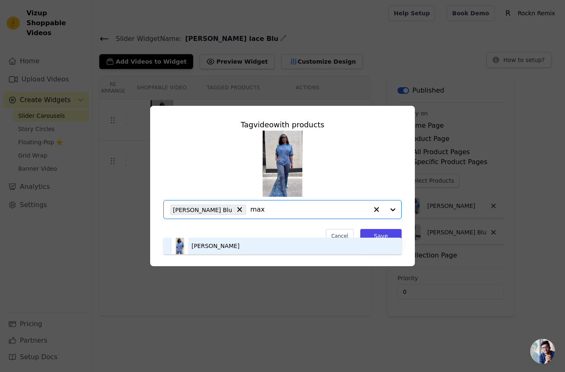
click at [251, 254] on div "Max Hoodie" at bounding box center [283, 246] width 222 height 17
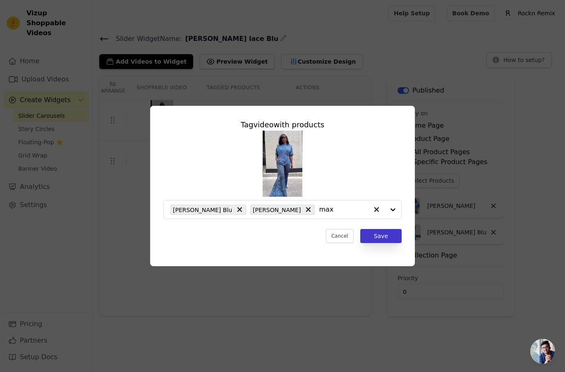
click at [390, 243] on button "Save" at bounding box center [380, 236] width 41 height 14
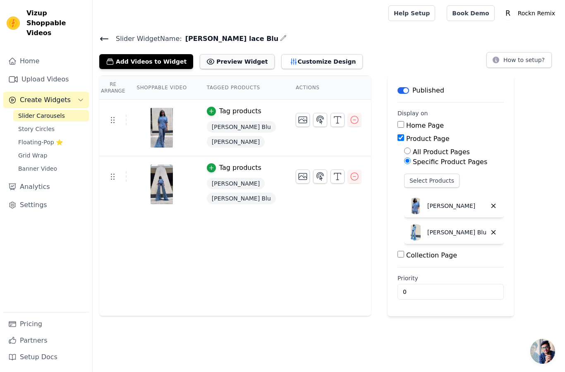
click at [229, 63] on button "Preview Widget" at bounding box center [237, 61] width 74 height 15
